Goal: Information Seeking & Learning: Learn about a topic

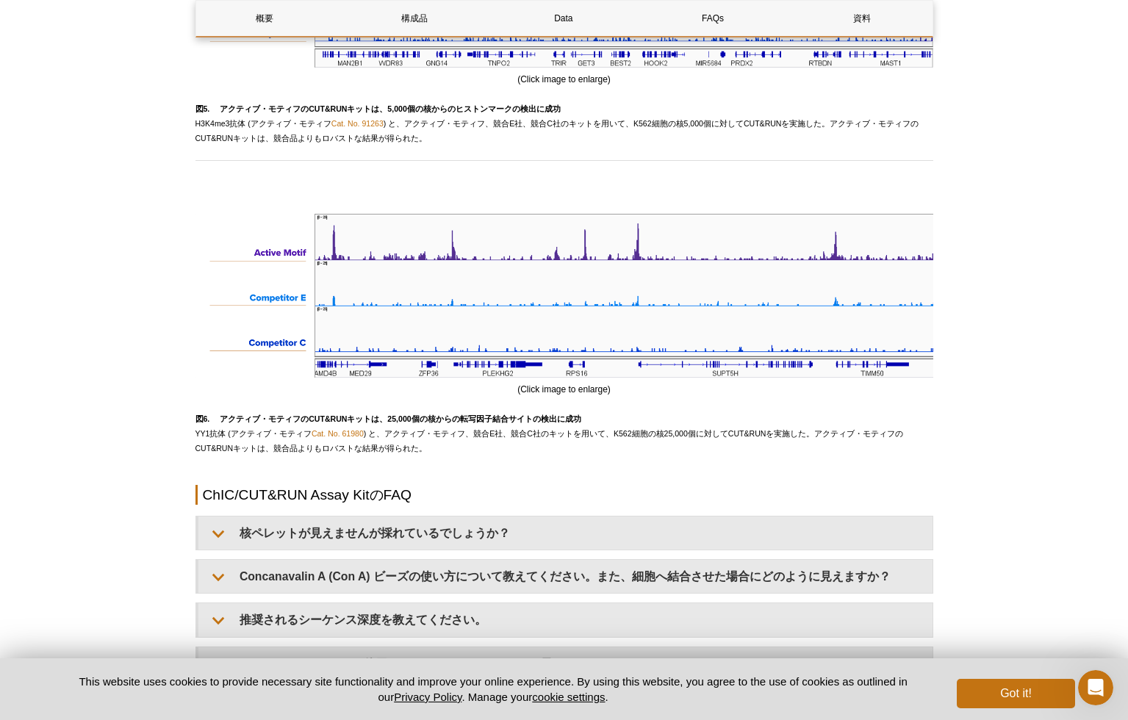
scroll to position [3945, 0]
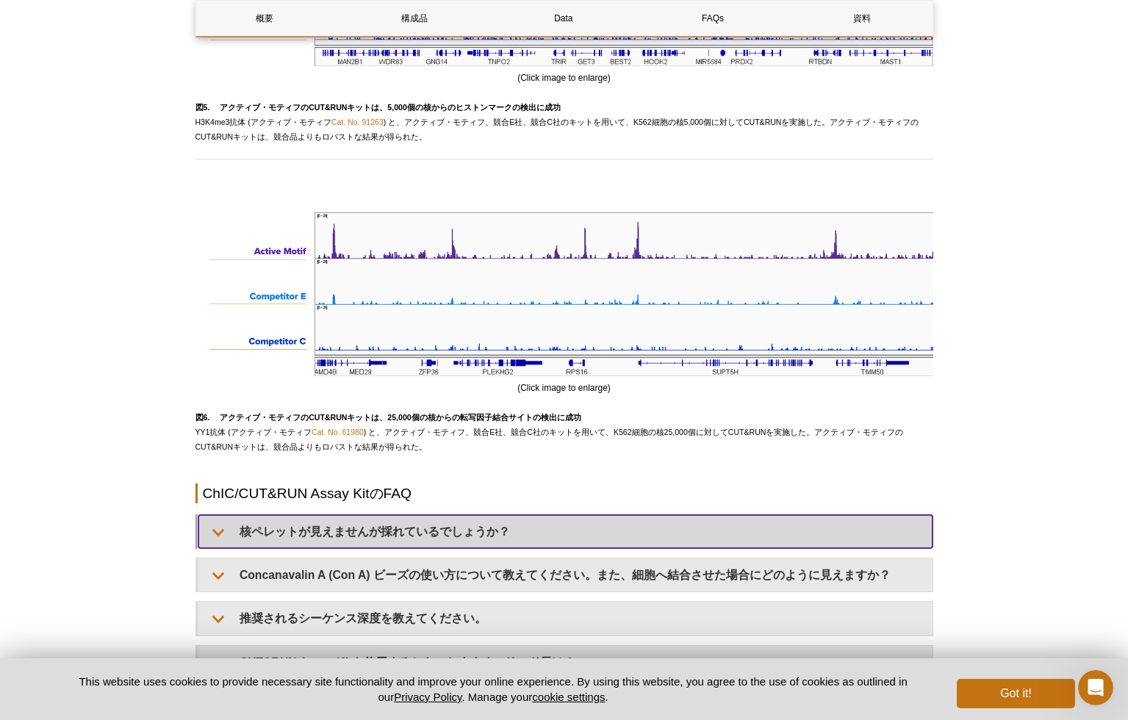
click at [473, 517] on summary "核ペレットが見えませんが採れているでしょうか？" at bounding box center [565, 531] width 734 height 33
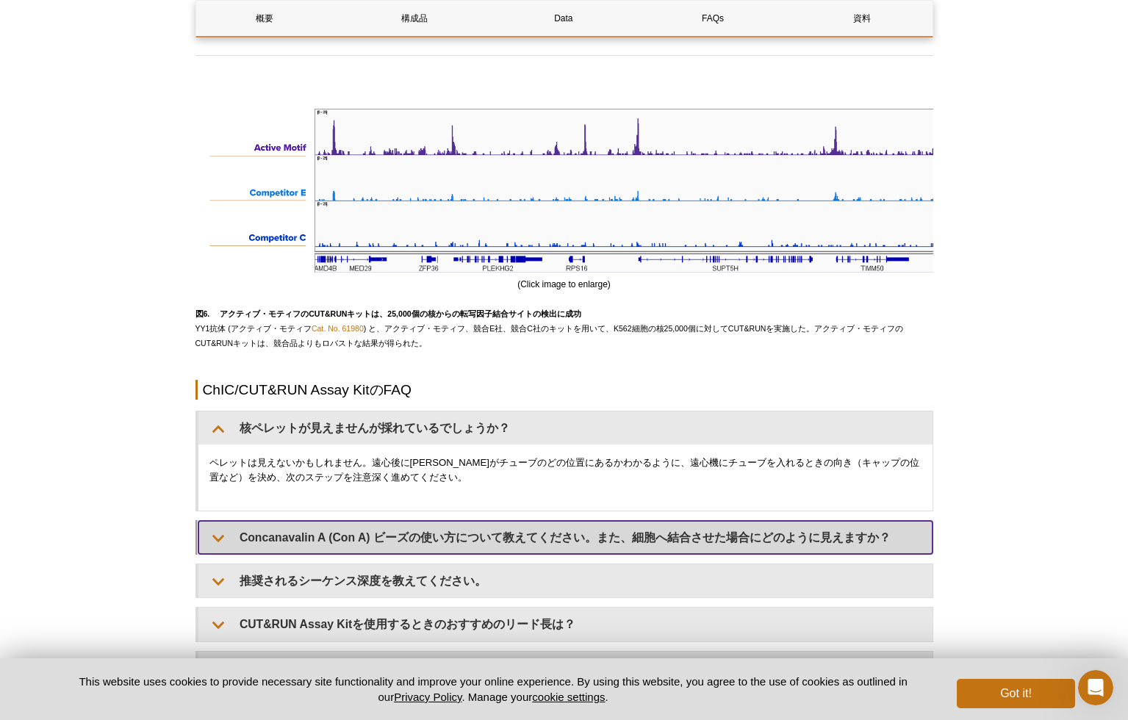
click at [467, 529] on summary "Concanavalin A (Con A) ビーズの使い方について教えてください。また、細胞へ結合させた場合にどのように見えますか？" at bounding box center [565, 537] width 734 height 33
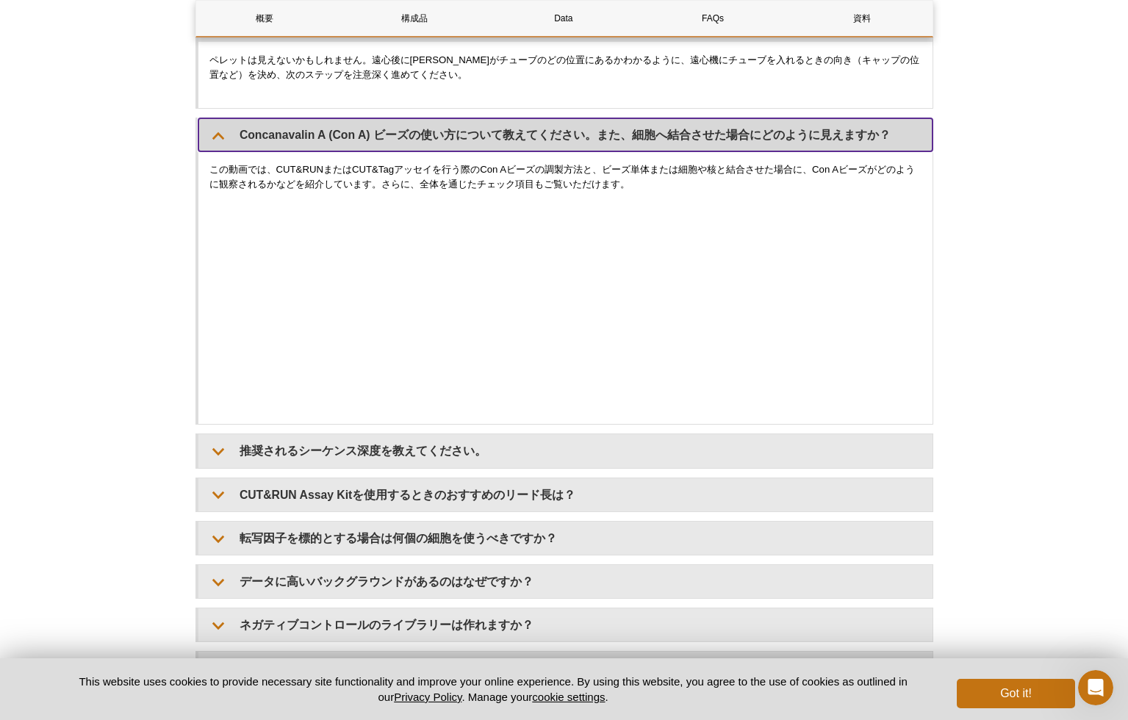
scroll to position [4518, 0]
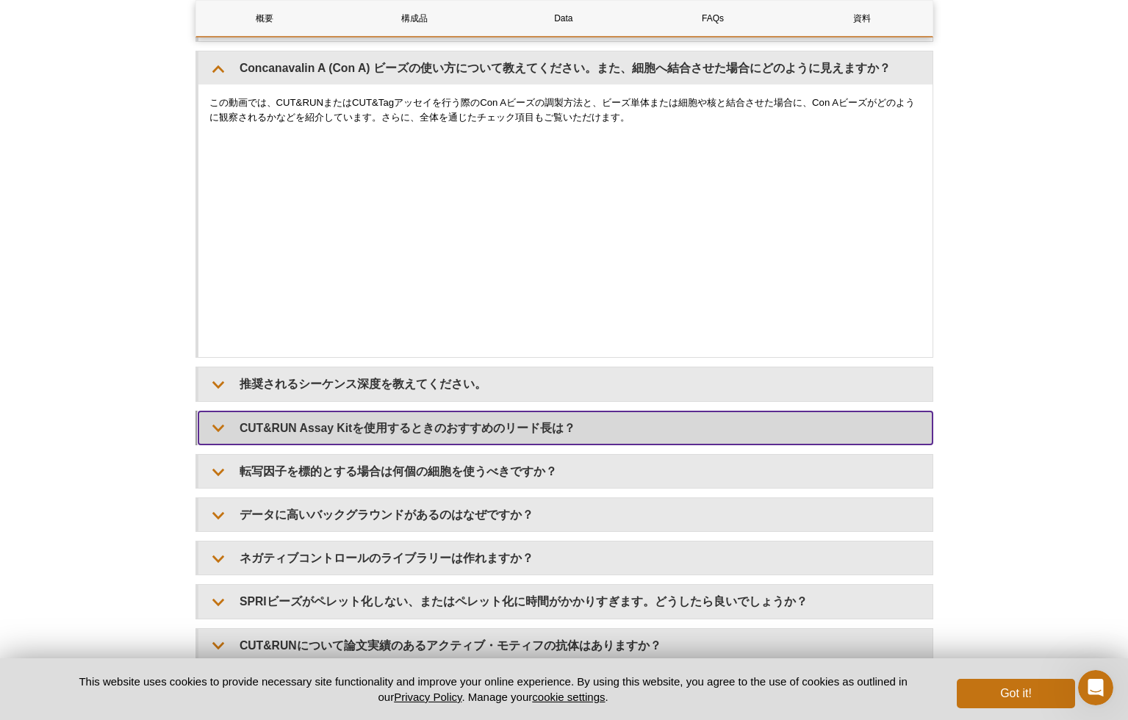
click at [399, 429] on summary "CUT&RUN Assay Kitを使用するときのおすすめのリード長は？" at bounding box center [565, 428] width 734 height 33
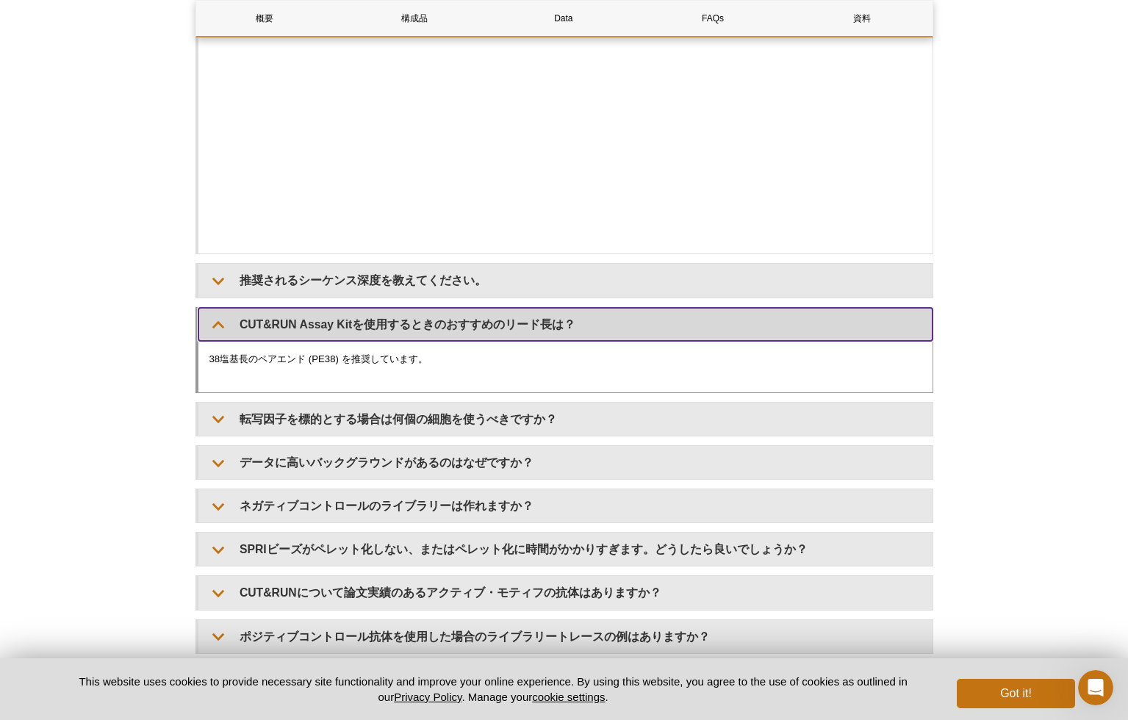
scroll to position [4639, 0]
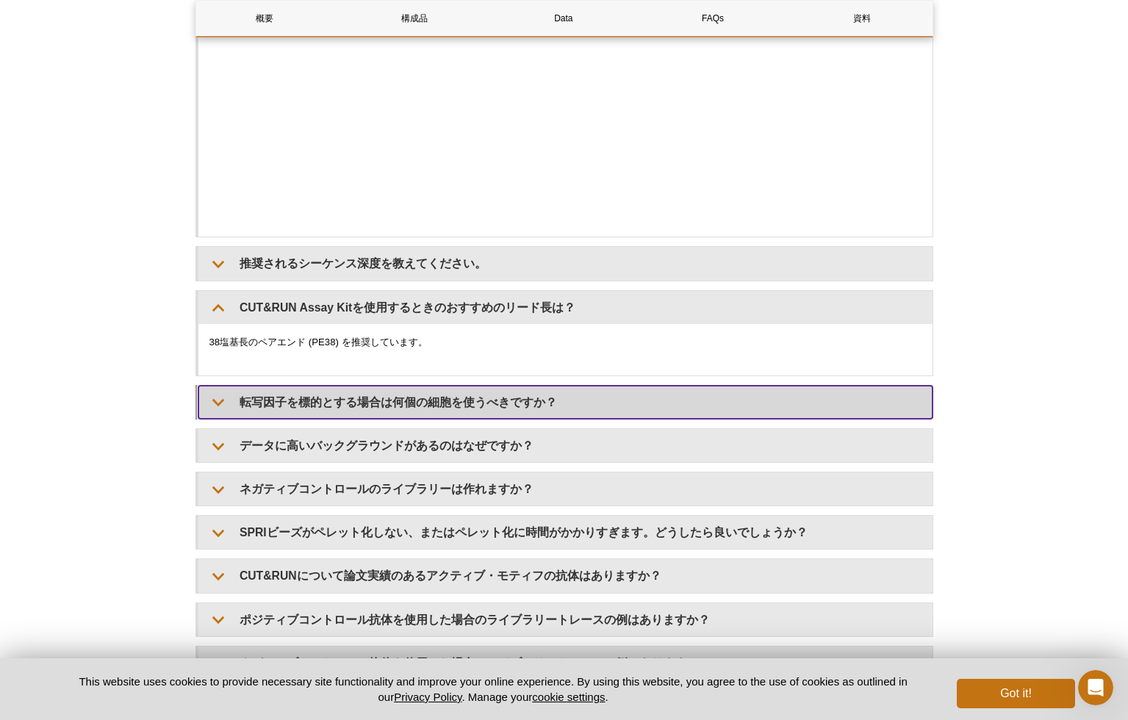
click at [391, 409] on summary "転写因子を標的とする場合は何個の細胞を使うべきですか？" at bounding box center [565, 402] width 734 height 33
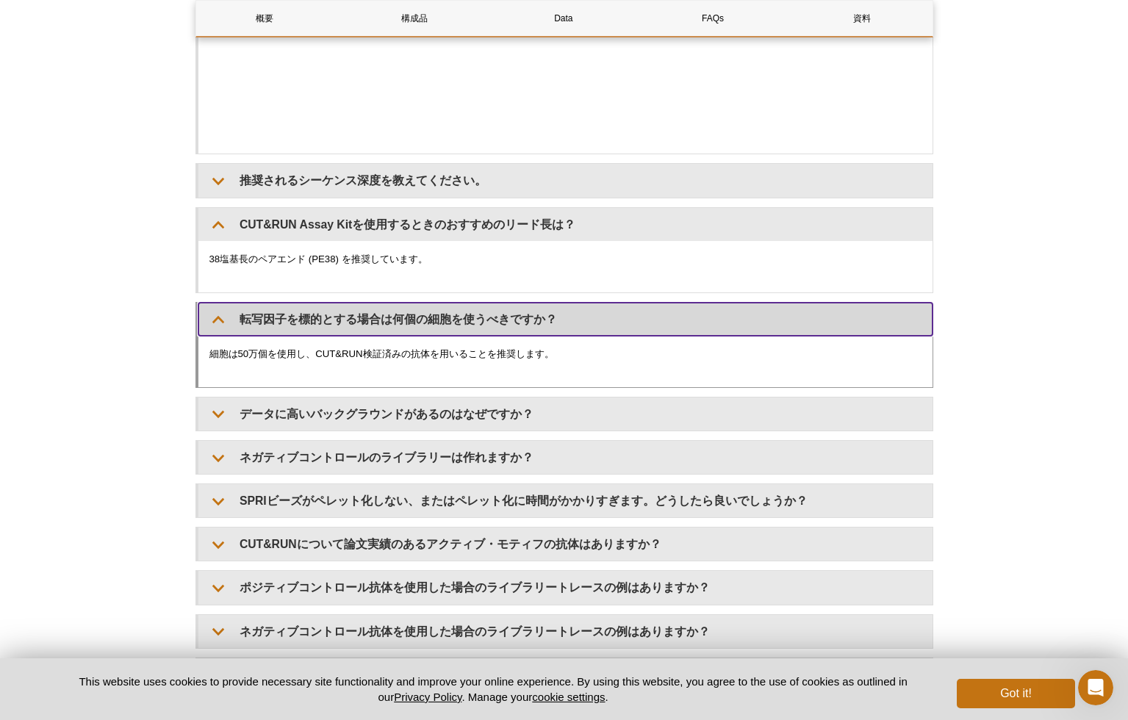
scroll to position [4726, 0]
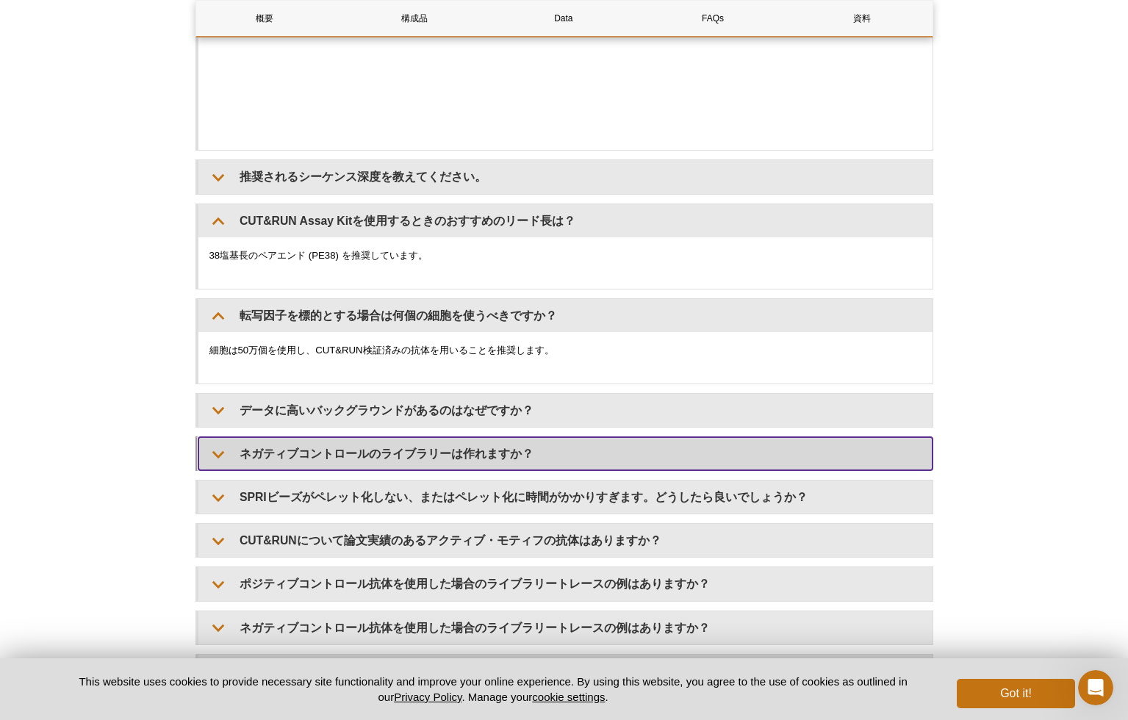
click at [407, 437] on summary "ネガティブコントロールのライブラリーは作れますか？" at bounding box center [565, 453] width 734 height 33
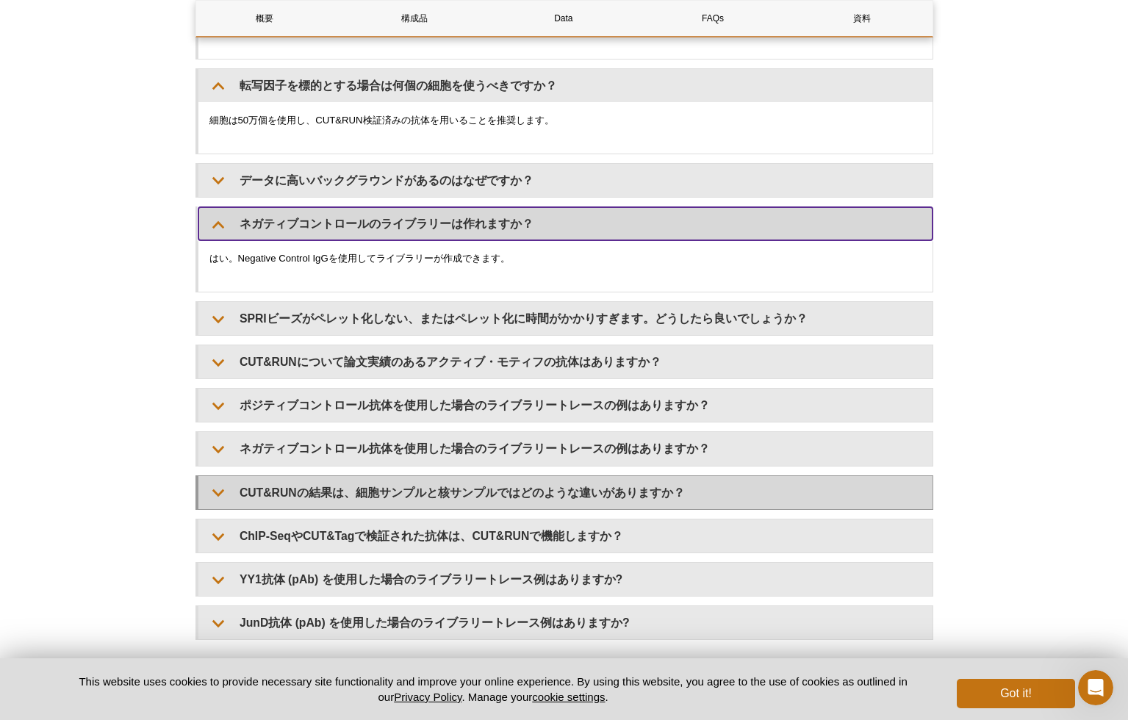
scroll to position [4956, 0]
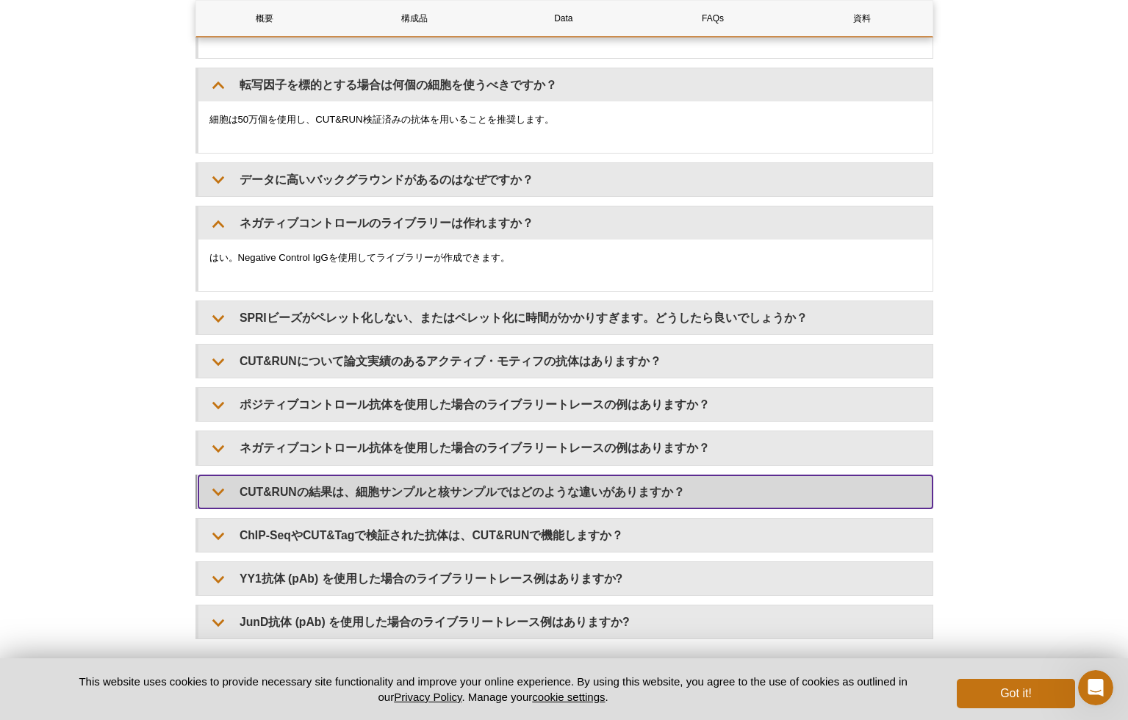
click at [406, 479] on summary "CUT&RUNの結果は、細胞サンプルと核サンプルではどのような違いがありますか？" at bounding box center [565, 492] width 734 height 33
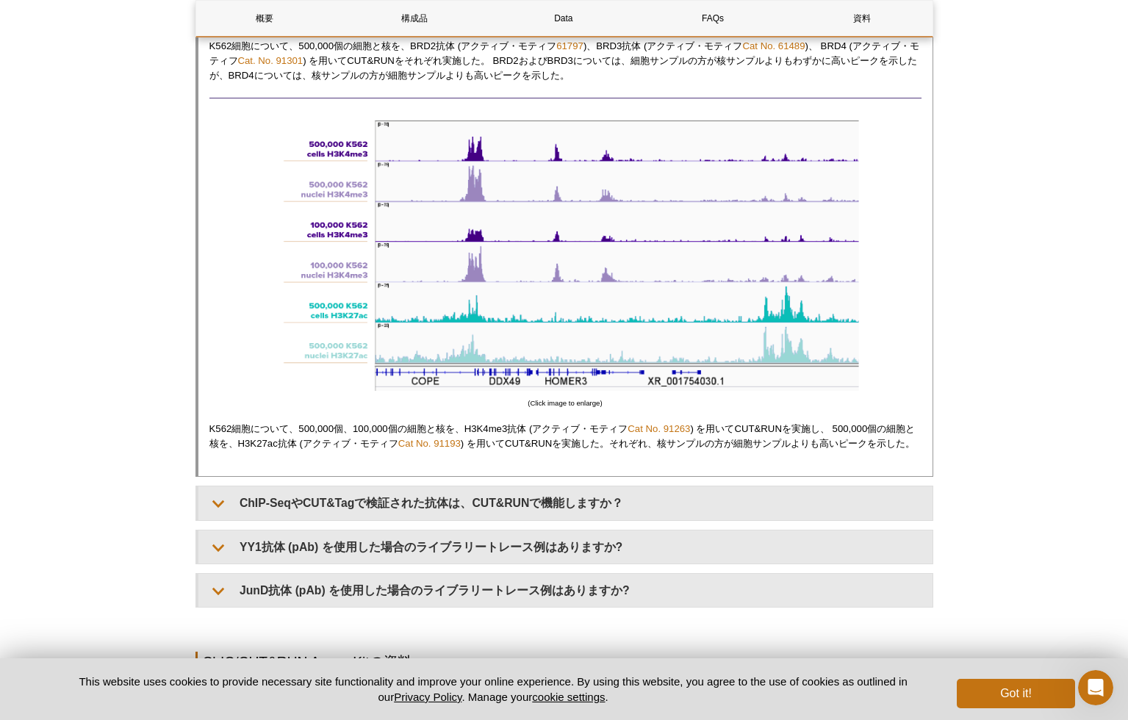
scroll to position [6090, 0]
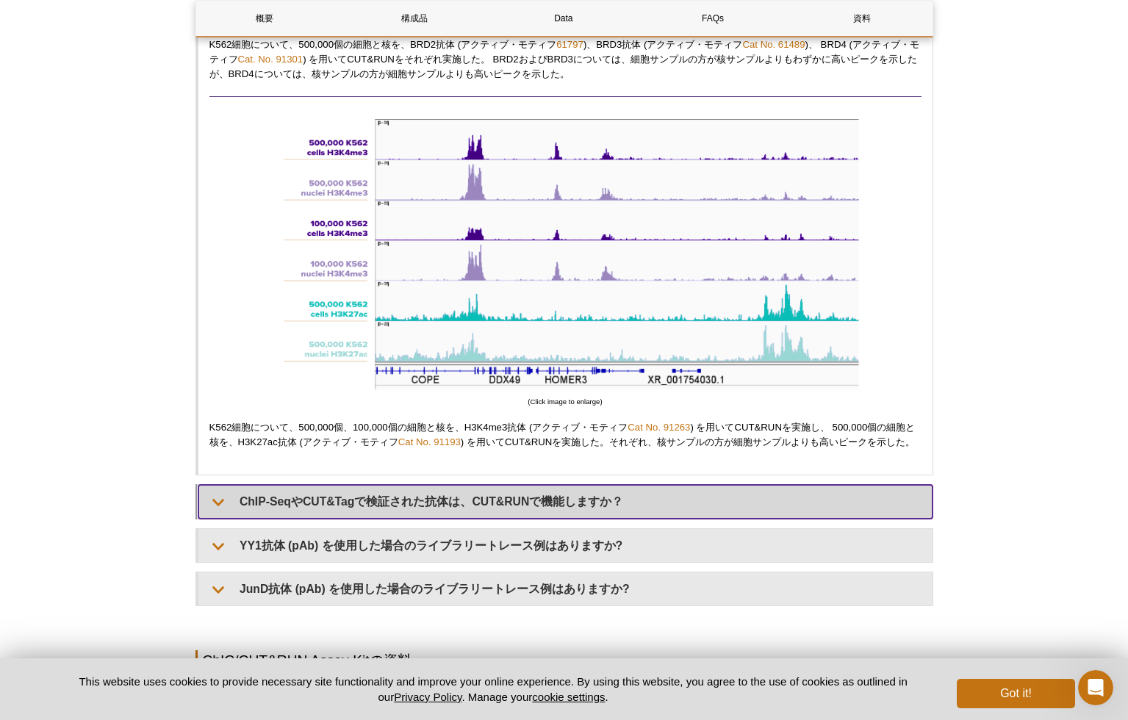
click at [409, 495] on summary "ChIP-SeqやCUT&Tagで検証された抗体は、CUT&RUNで機能しますか？" at bounding box center [565, 501] width 734 height 33
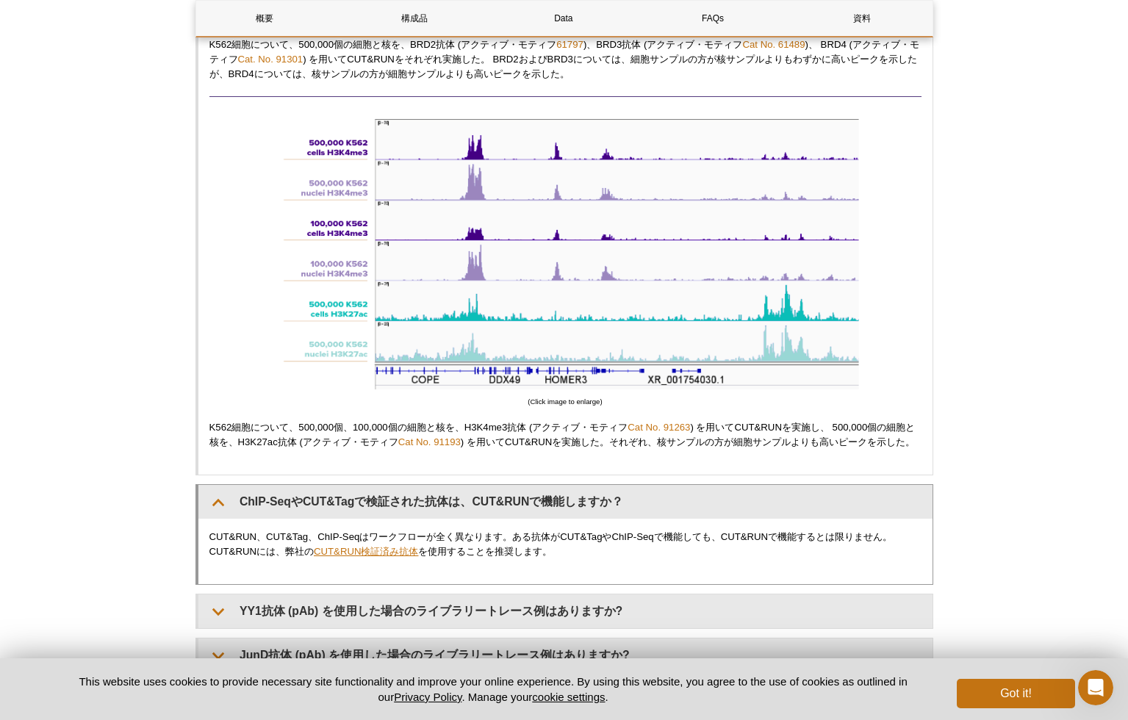
click at [370, 557] on link "CUT&RUN検証済み抗体" at bounding box center [366, 551] width 104 height 11
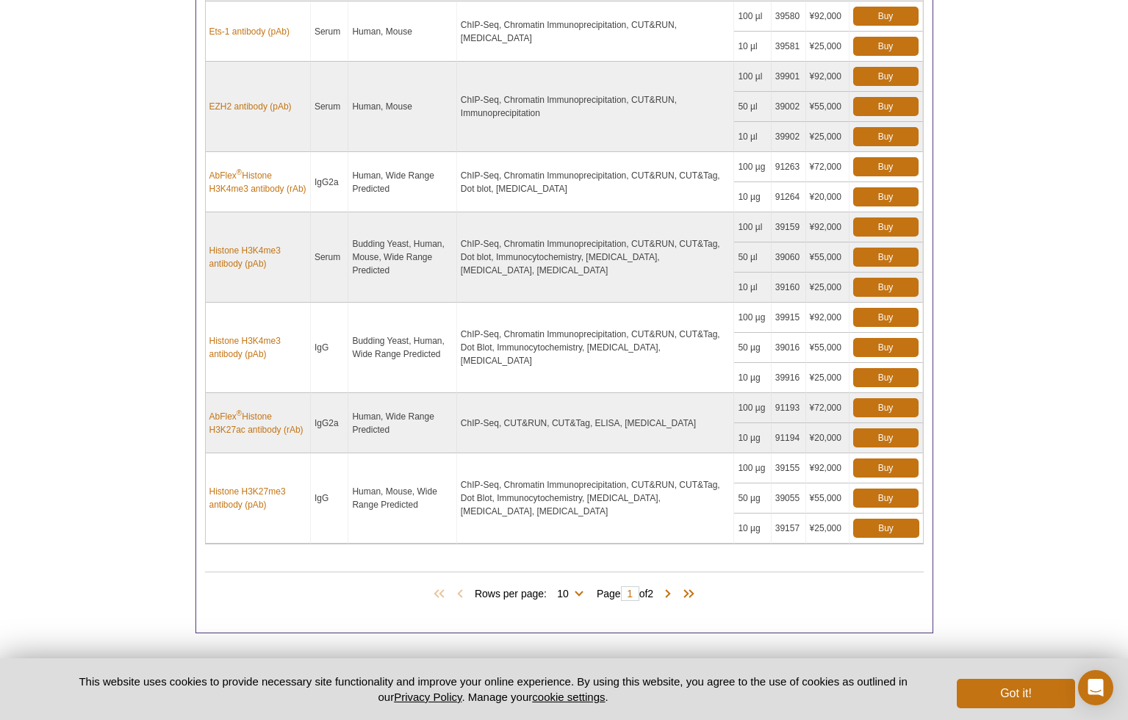
scroll to position [942, 0]
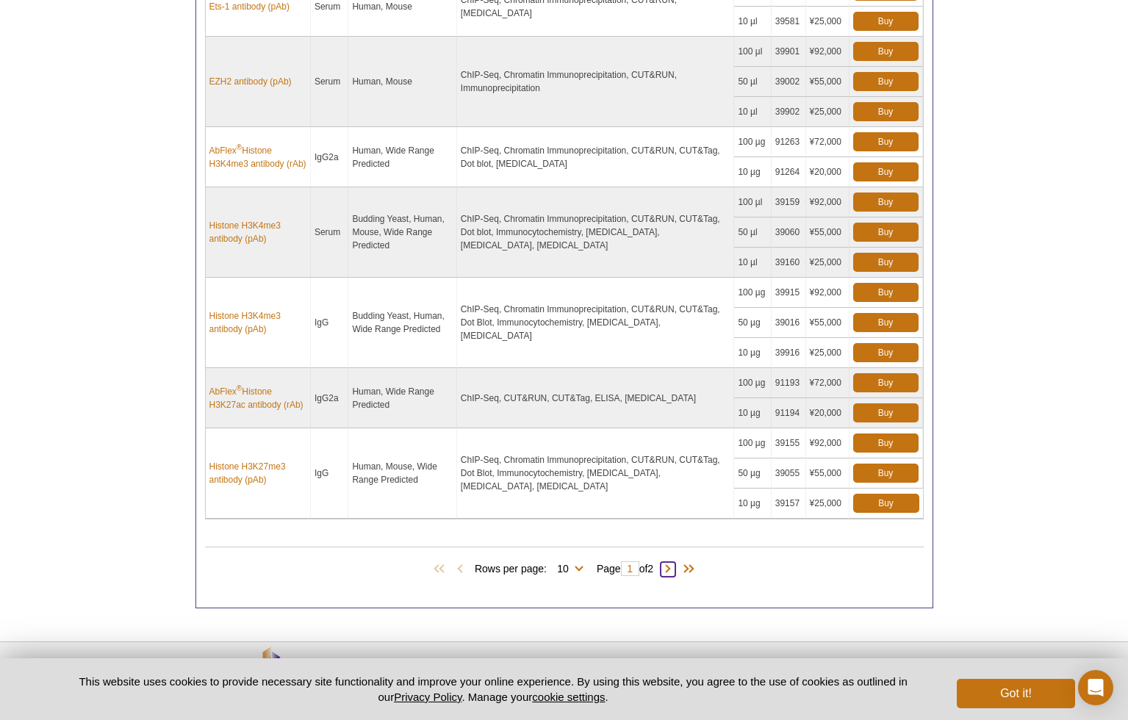
click at [672, 568] on span at bounding box center [668, 569] width 15 height 15
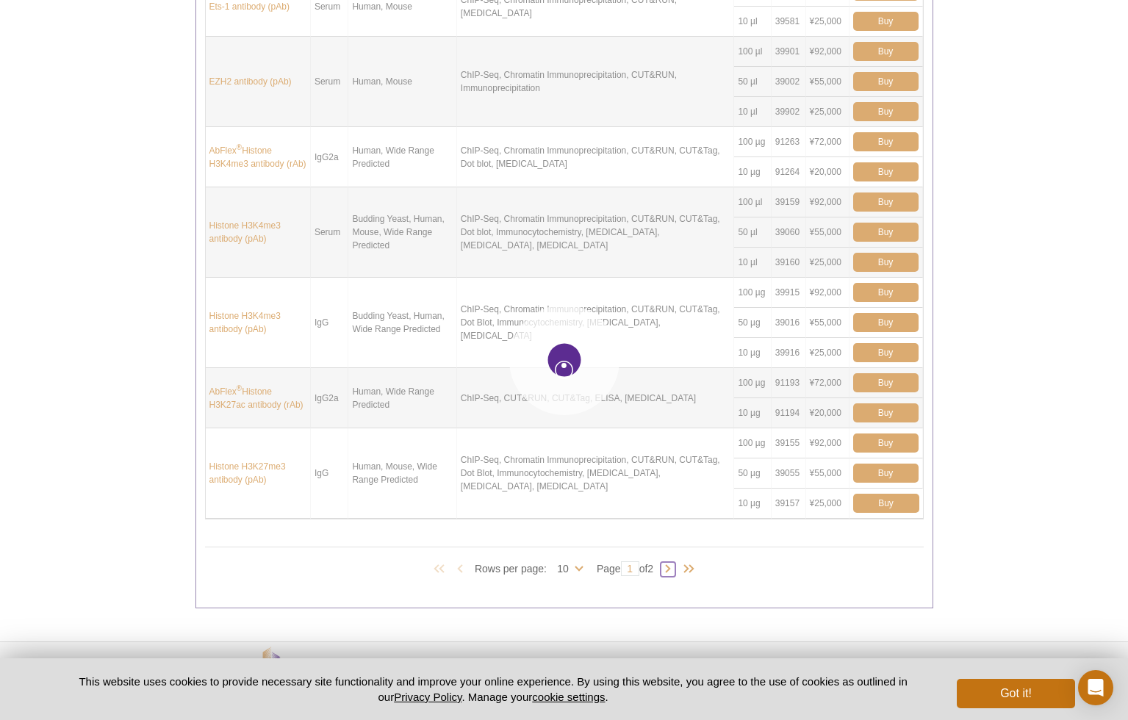
type input "2"
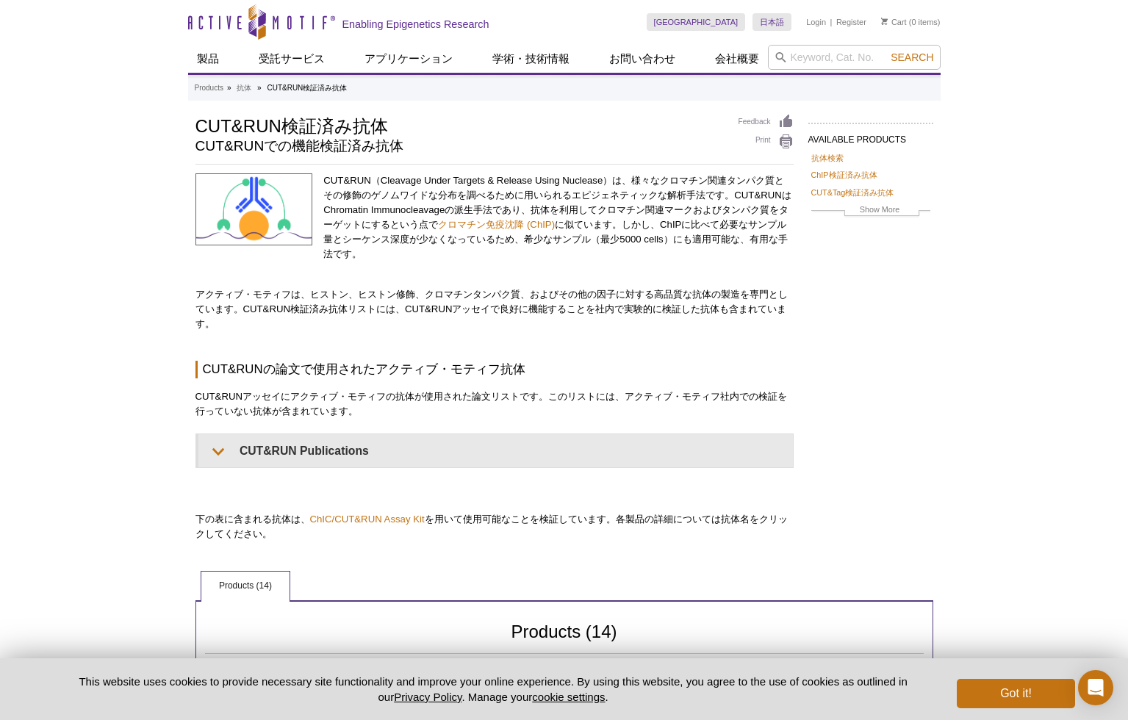
scroll to position [0, 0]
